Goal: Task Accomplishment & Management: Complete application form

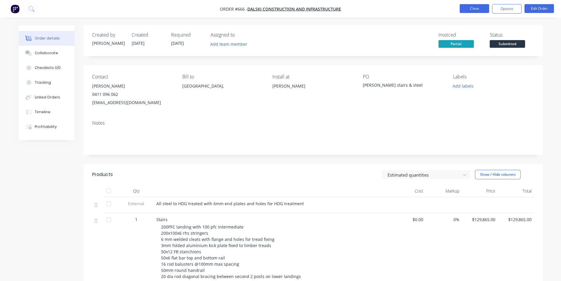
click at [467, 9] on button "Close" at bounding box center [474, 8] width 29 height 9
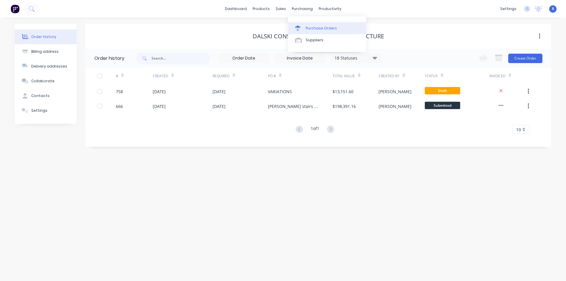
click at [316, 29] on div "Purchase Orders" at bounding box center [321, 28] width 31 height 5
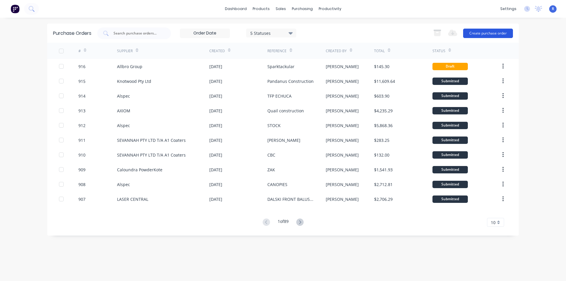
click at [488, 36] on button "Create purchase order" at bounding box center [488, 33] width 50 height 9
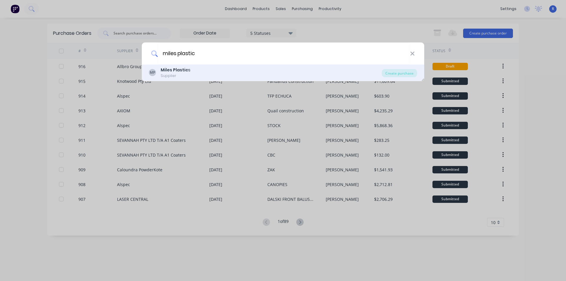
type input "miles plastic"
click at [161, 70] on b "Miles Plastic" at bounding box center [174, 70] width 27 height 6
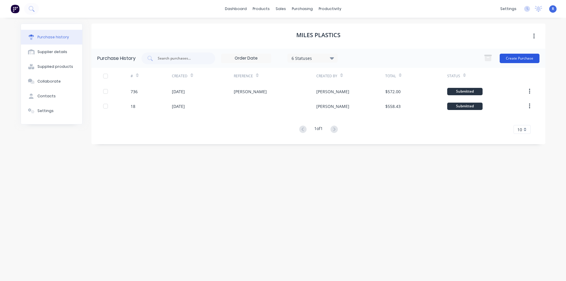
click at [510, 57] on button "Create Purchase" at bounding box center [520, 58] width 40 height 9
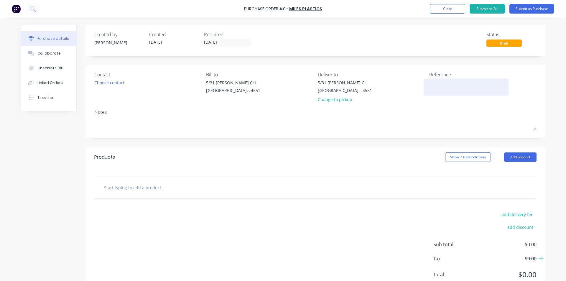
click at [438, 80] on div at bounding box center [466, 87] width 74 height 15
click at [436, 83] on textarea at bounding box center [466, 86] width 74 height 13
type textarea "x"
type textarea "A"
type textarea "x"
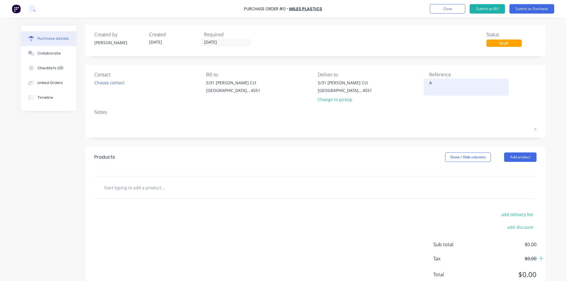
type textarea "AD"
type textarea "x"
type textarea "ADA"
type textarea "x"
type textarea "[PERSON_NAME]"
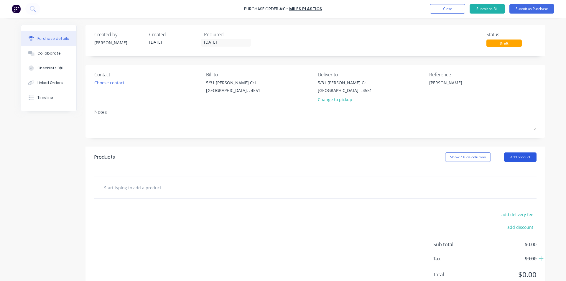
type textarea "x"
type textarea "[PERSON_NAME]"
click at [504, 158] on button "Add product" at bounding box center [520, 156] width 32 height 9
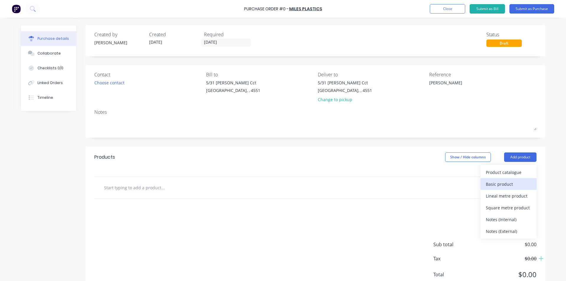
click at [494, 186] on div "Basic product" at bounding box center [508, 184] width 45 height 9
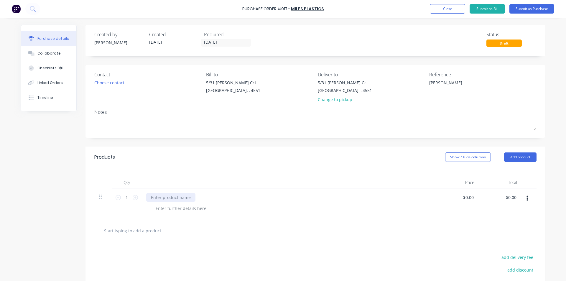
click at [169, 198] on div at bounding box center [170, 197] width 49 height 9
type textarea "x"
click at [171, 180] on div at bounding box center [288, 183] width 295 height 12
type textarea "x"
type input "0.00"
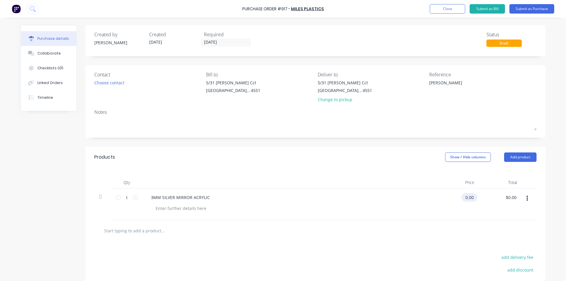
click at [468, 197] on input "0.00" at bounding box center [468, 197] width 14 height 9
type textarea "x"
type input "$0.00"
drag, startPoint x: 473, startPoint y: 198, endPoint x: 452, endPoint y: 198, distance: 21.2
click at [452, 198] on div "$0.00 $0.00" at bounding box center [457, 204] width 43 height 32
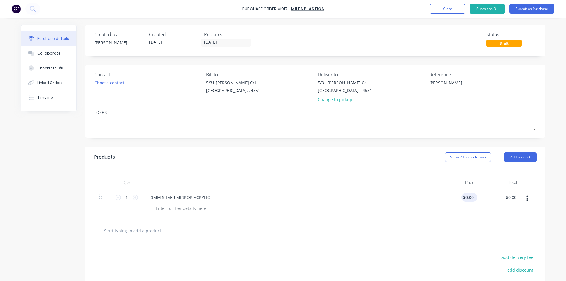
type textarea "x"
click at [470, 199] on input "0.00" at bounding box center [468, 197] width 14 height 9
type input "0.00240"
type textarea "x"
click at [464, 198] on input "0.00240" at bounding box center [466, 197] width 18 height 9
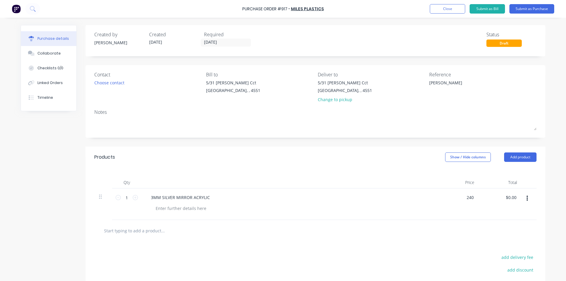
type input "240"
type textarea "x"
type input "$240.00"
click at [408, 173] on div "Qty Price Total 1 1 3MM SILVER MIRROR ACRYLIC $240.00 240 $240.00 $0.00" at bounding box center [315, 194] width 460 height 52
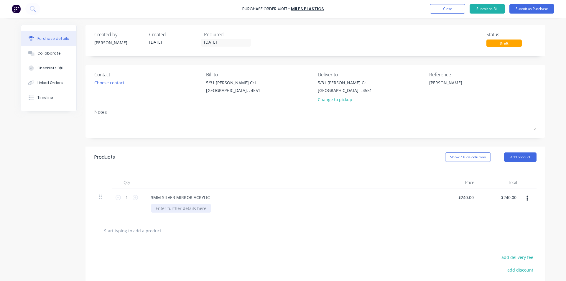
type textarea "x"
click at [168, 209] on div at bounding box center [181, 208] width 60 height 9
click at [158, 180] on div at bounding box center [288, 183] width 295 height 12
click at [518, 9] on button "Submit as Purchase" at bounding box center [531, 8] width 45 height 9
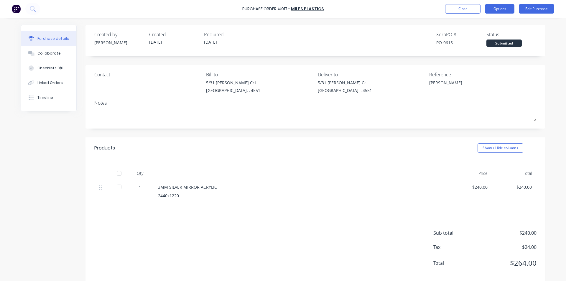
click at [492, 6] on button "Options" at bounding box center [499, 8] width 29 height 9
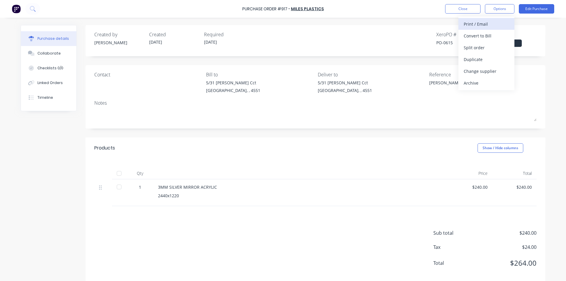
click at [477, 23] on div "Print / Email" at bounding box center [486, 24] width 45 height 9
click at [469, 33] on div "With pricing" at bounding box center [486, 36] width 45 height 9
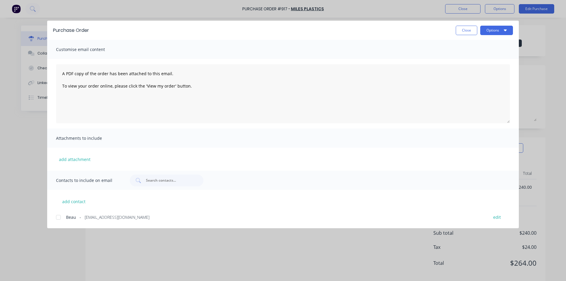
click at [57, 218] on div at bounding box center [58, 217] width 12 height 12
click at [496, 30] on button "Options" at bounding box center [496, 30] width 33 height 9
click at [481, 56] on div "Print" at bounding box center [484, 57] width 45 height 9
type textarea "x"
